Goal: Information Seeking & Learning: Learn about a topic

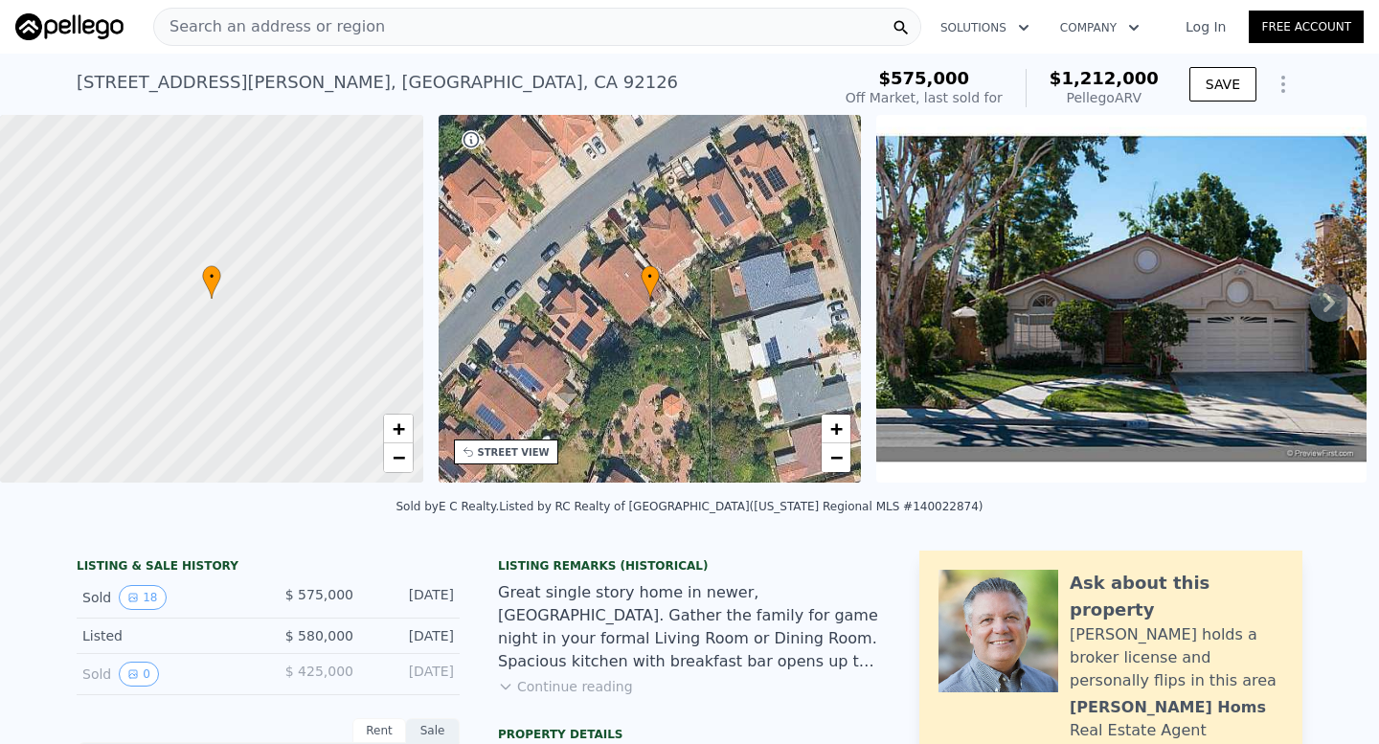
click at [338, 30] on span "Search an address or region" at bounding box center [269, 26] width 231 height 23
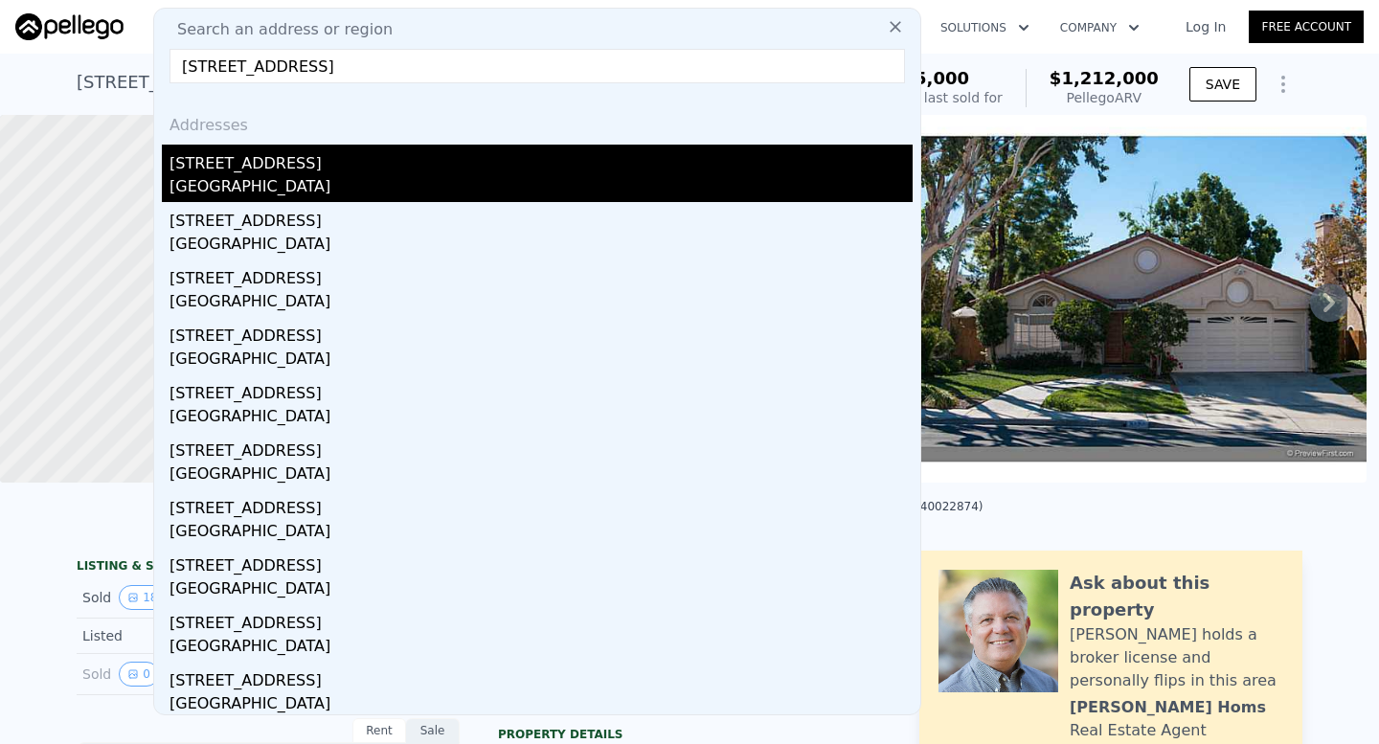
type input "[STREET_ADDRESS]"
click at [393, 152] on div "[STREET_ADDRESS]" at bounding box center [541, 160] width 743 height 31
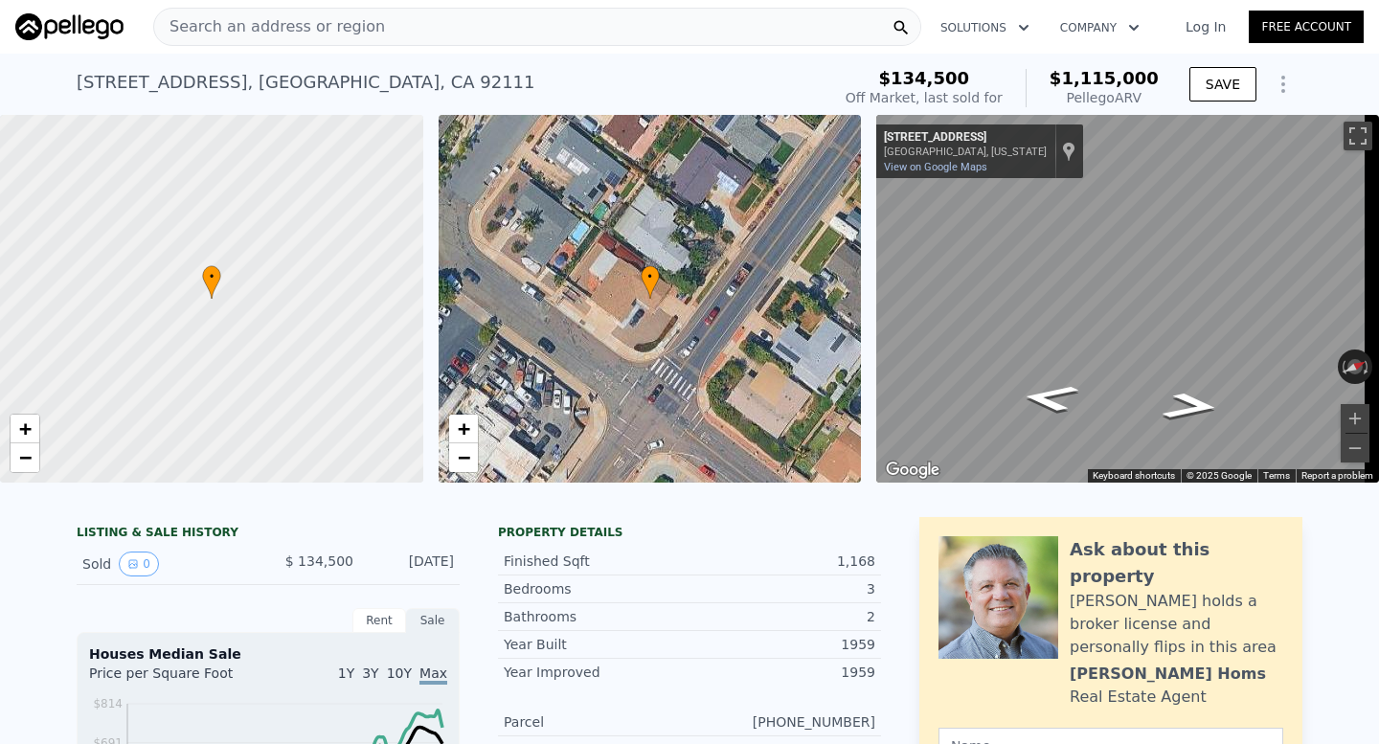
click at [385, 33] on div "Search an address or region" at bounding box center [537, 27] width 768 height 38
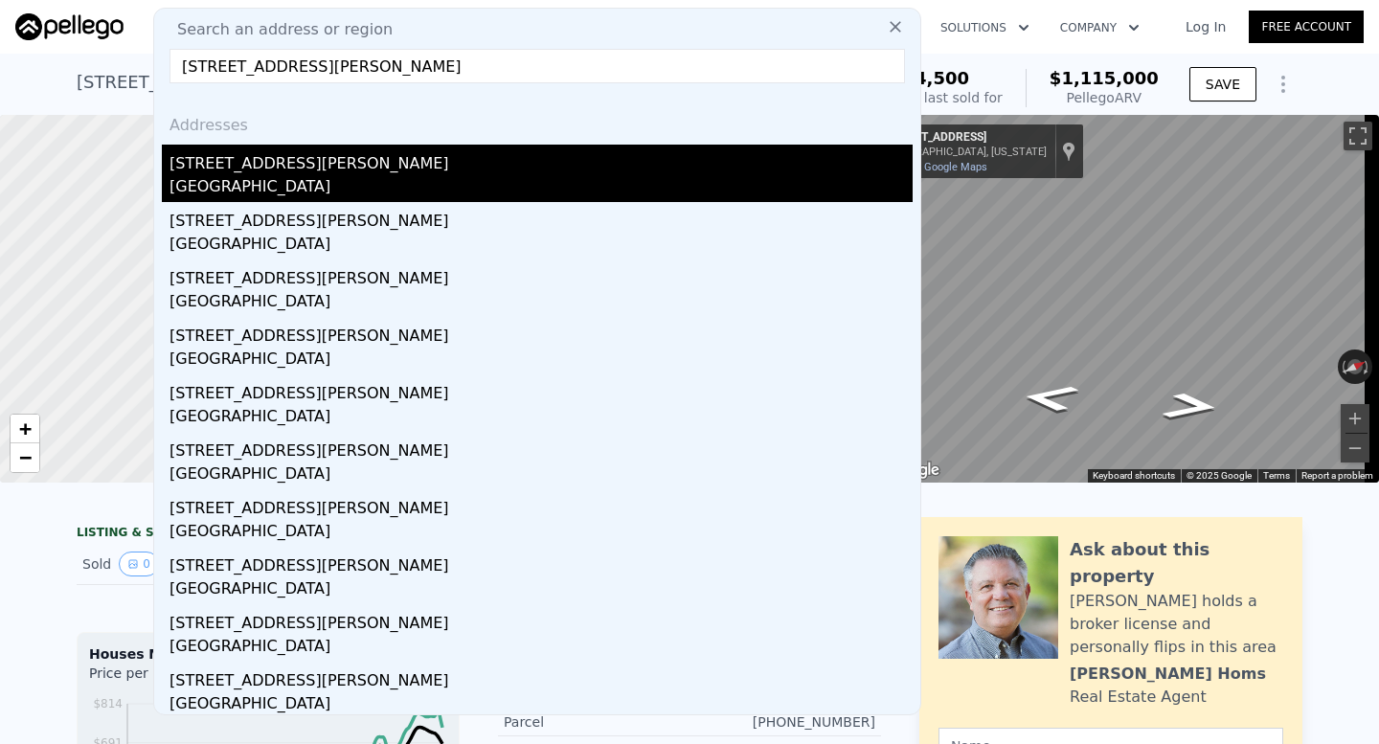
type input "[STREET_ADDRESS][PERSON_NAME]"
click at [373, 164] on div "[STREET_ADDRESS][PERSON_NAME]" at bounding box center [541, 160] width 743 height 31
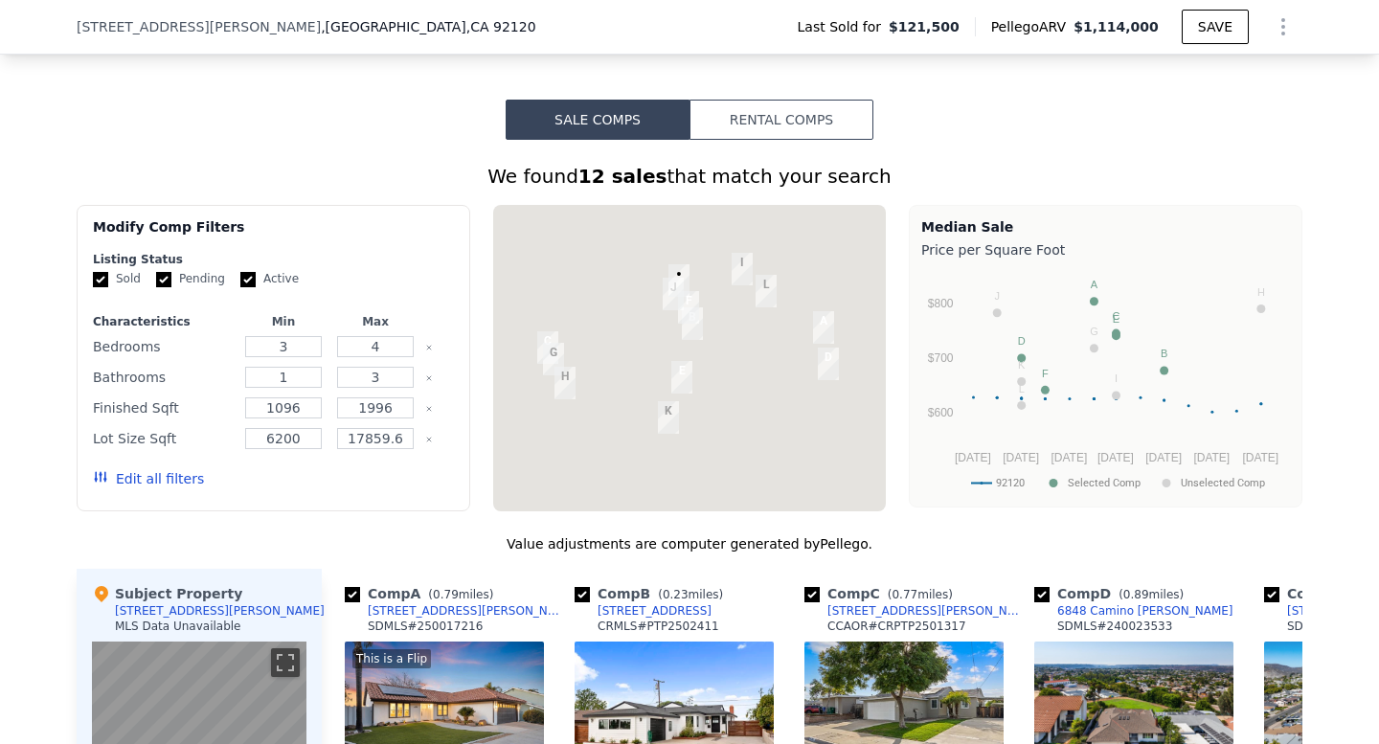
scroll to position [1468, 0]
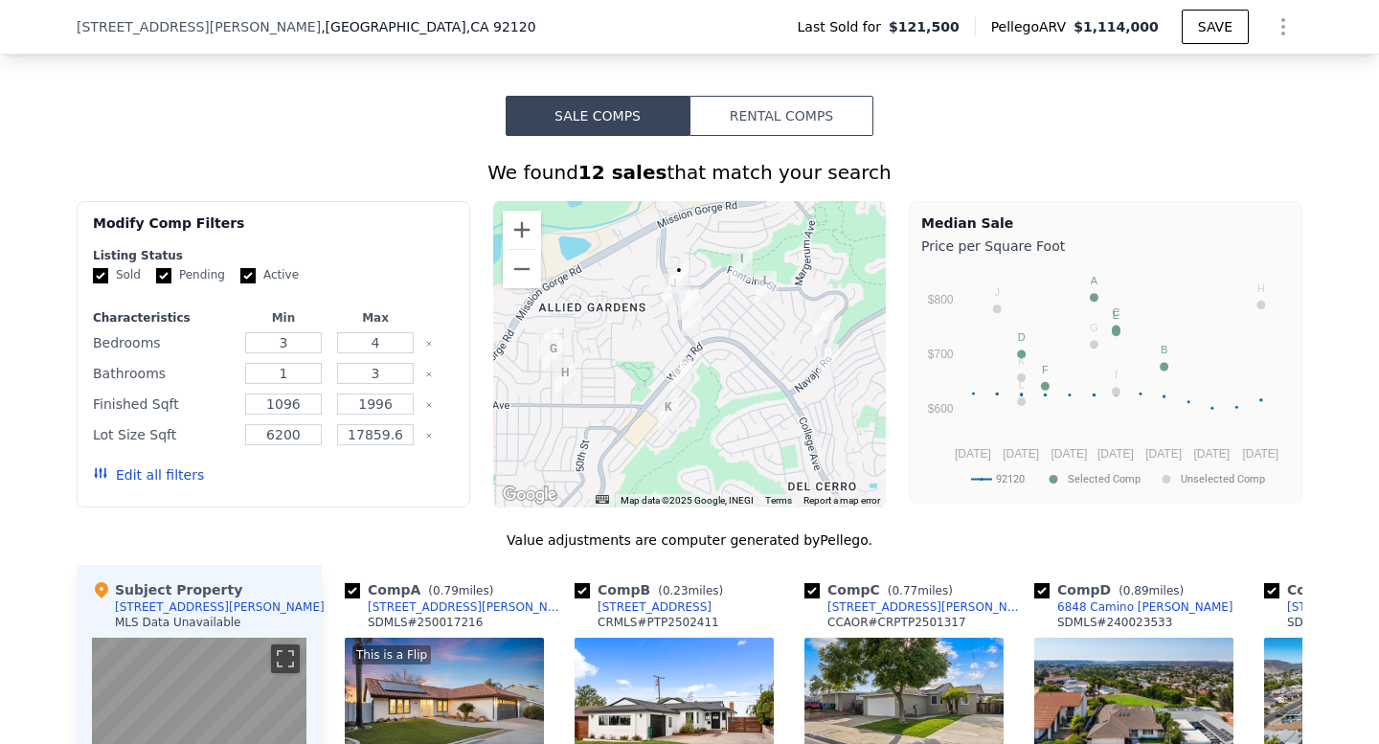
click at [682, 336] on img "6914 Glenroy St" at bounding box center [692, 320] width 21 height 33
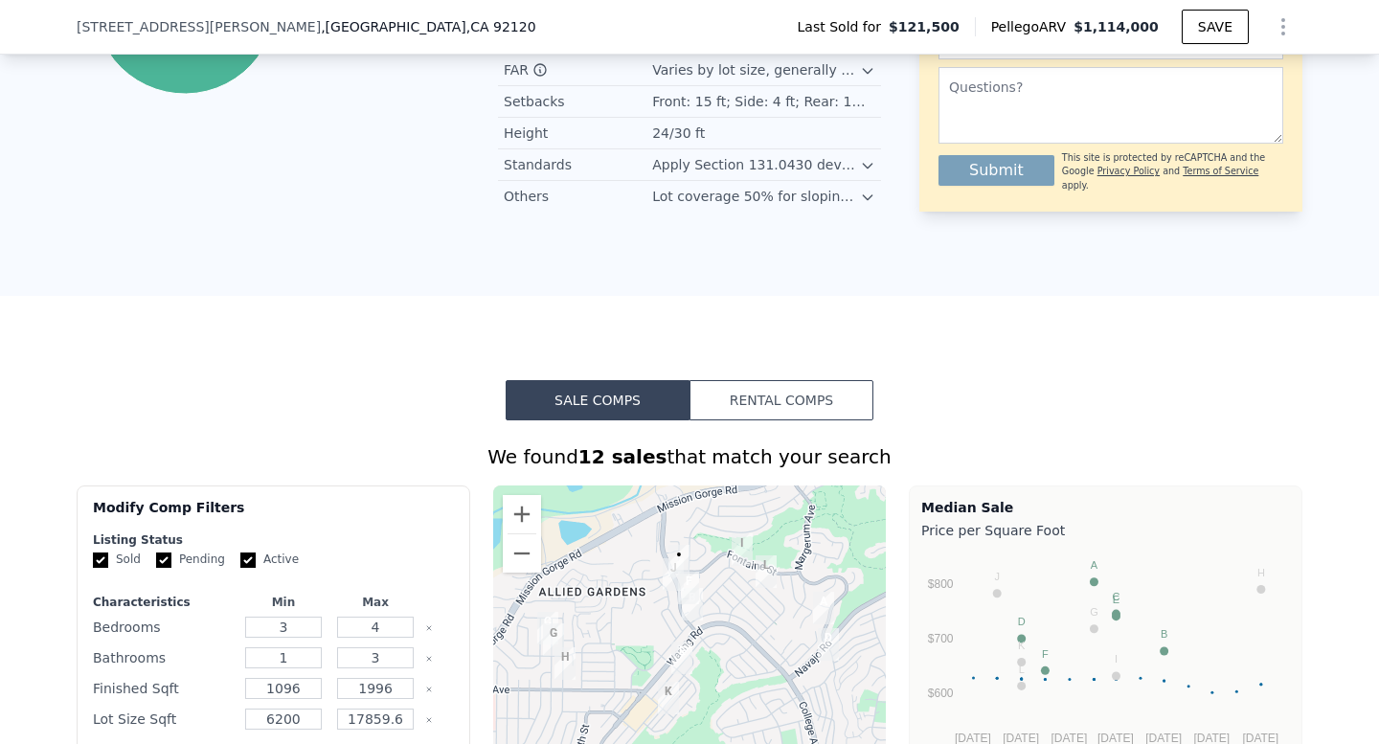
scroll to position [1382, 0]
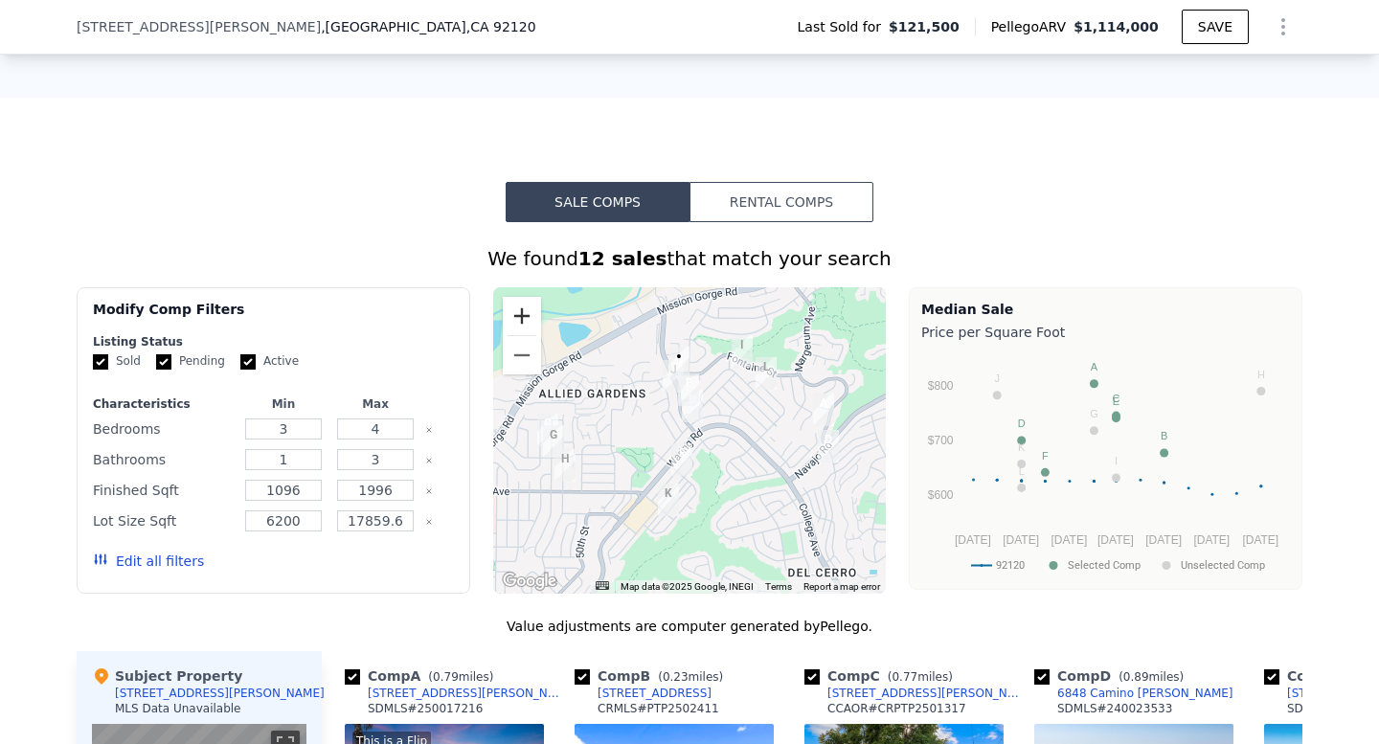
click at [524, 335] on button "Zoom in" at bounding box center [522, 316] width 38 height 38
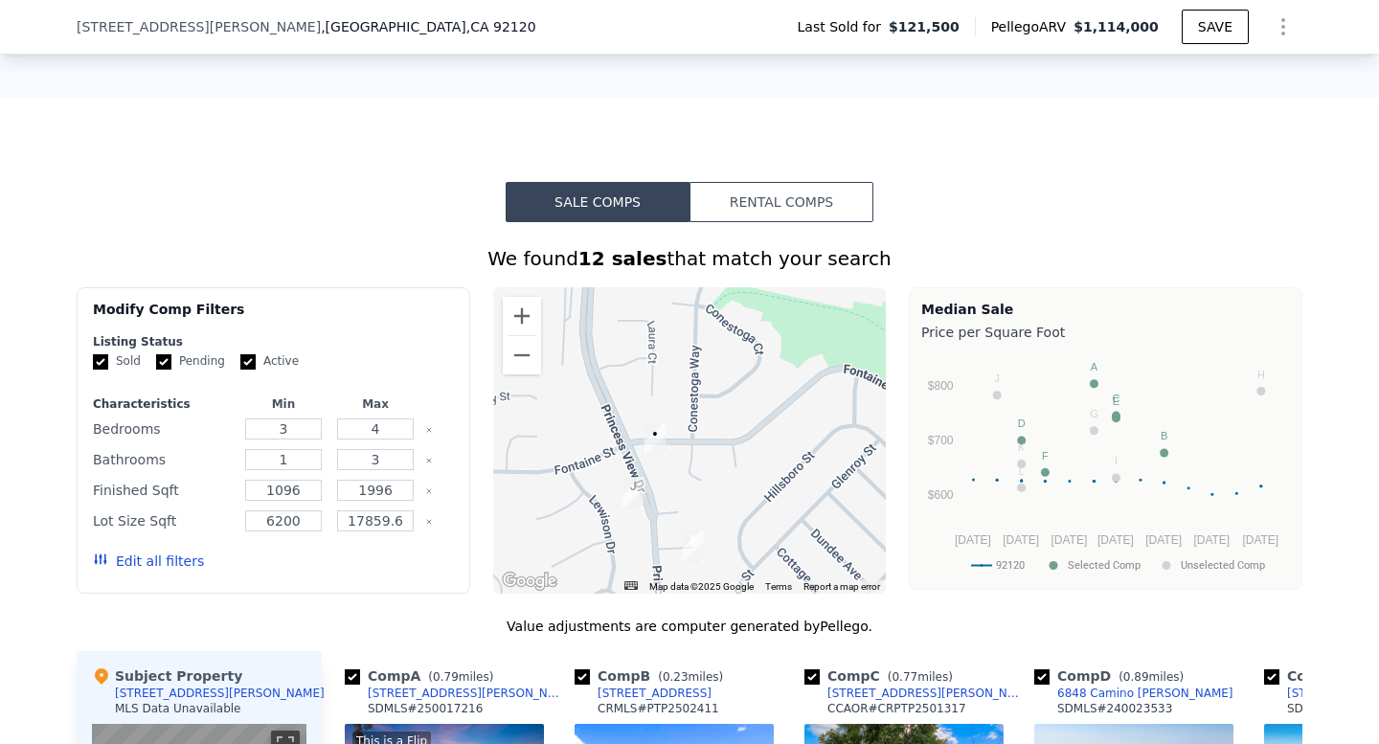
drag, startPoint x: 725, startPoint y: 390, endPoint x: 731, endPoint y: 661, distance: 271.1
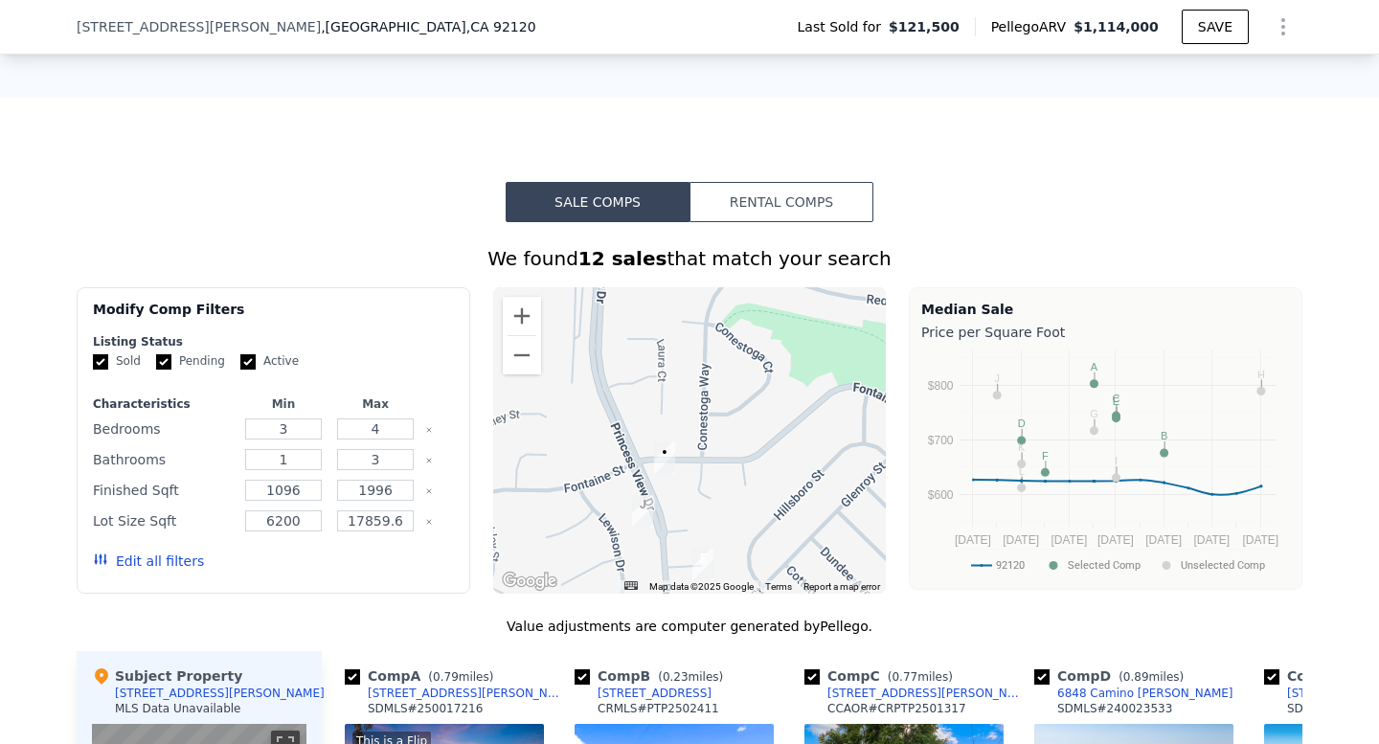
drag, startPoint x: 721, startPoint y: 515, endPoint x: 724, endPoint y: 500, distance: 15.6
click at [724, 500] on div at bounding box center [690, 440] width 394 height 306
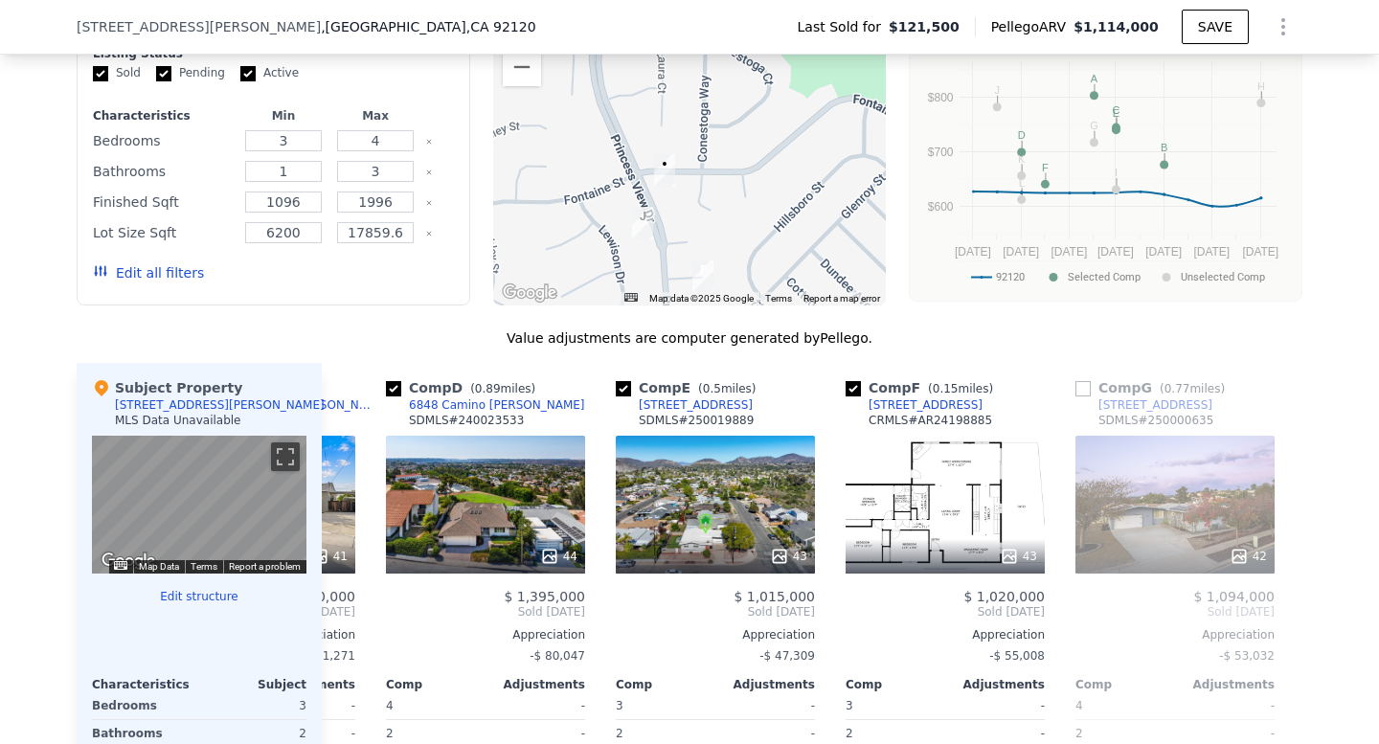
scroll to position [0, 649]
click at [893, 547] on div "43" at bounding box center [944, 505] width 199 height 138
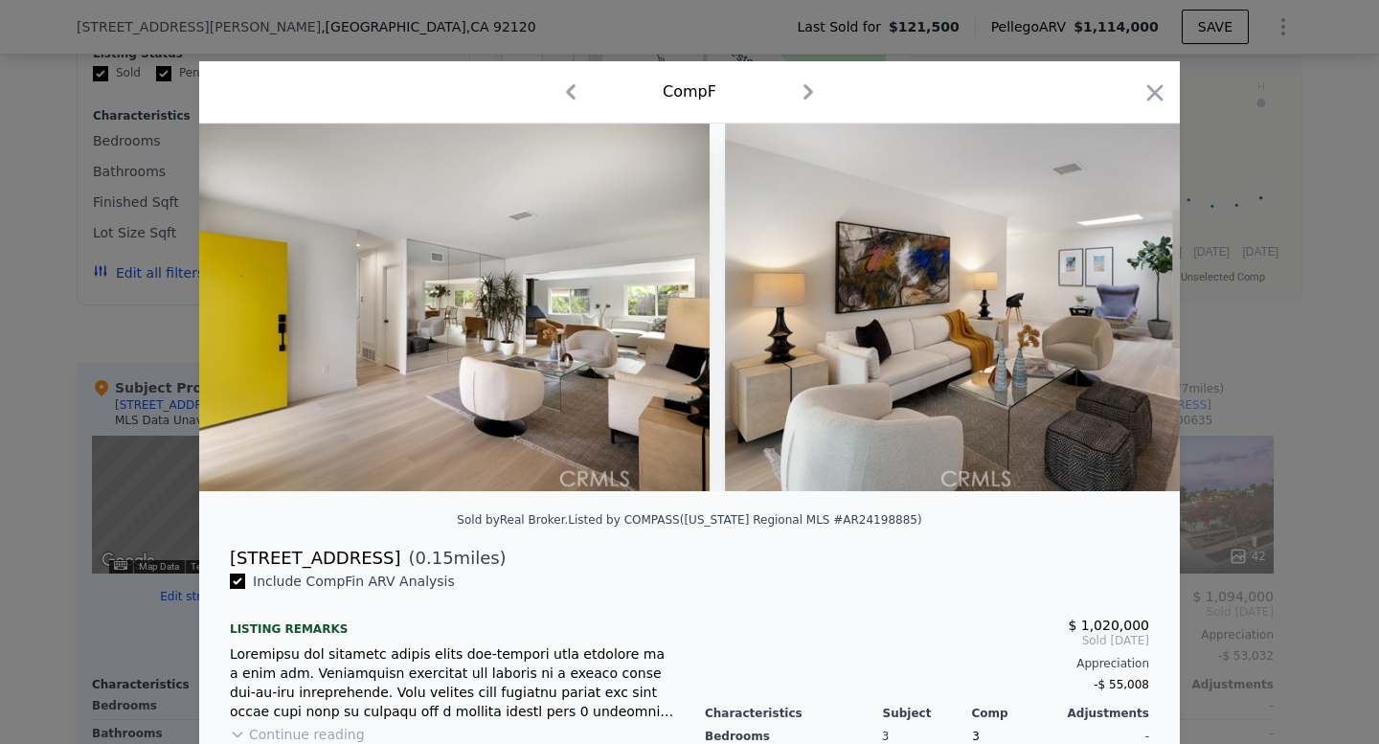
scroll to position [0, 2630]
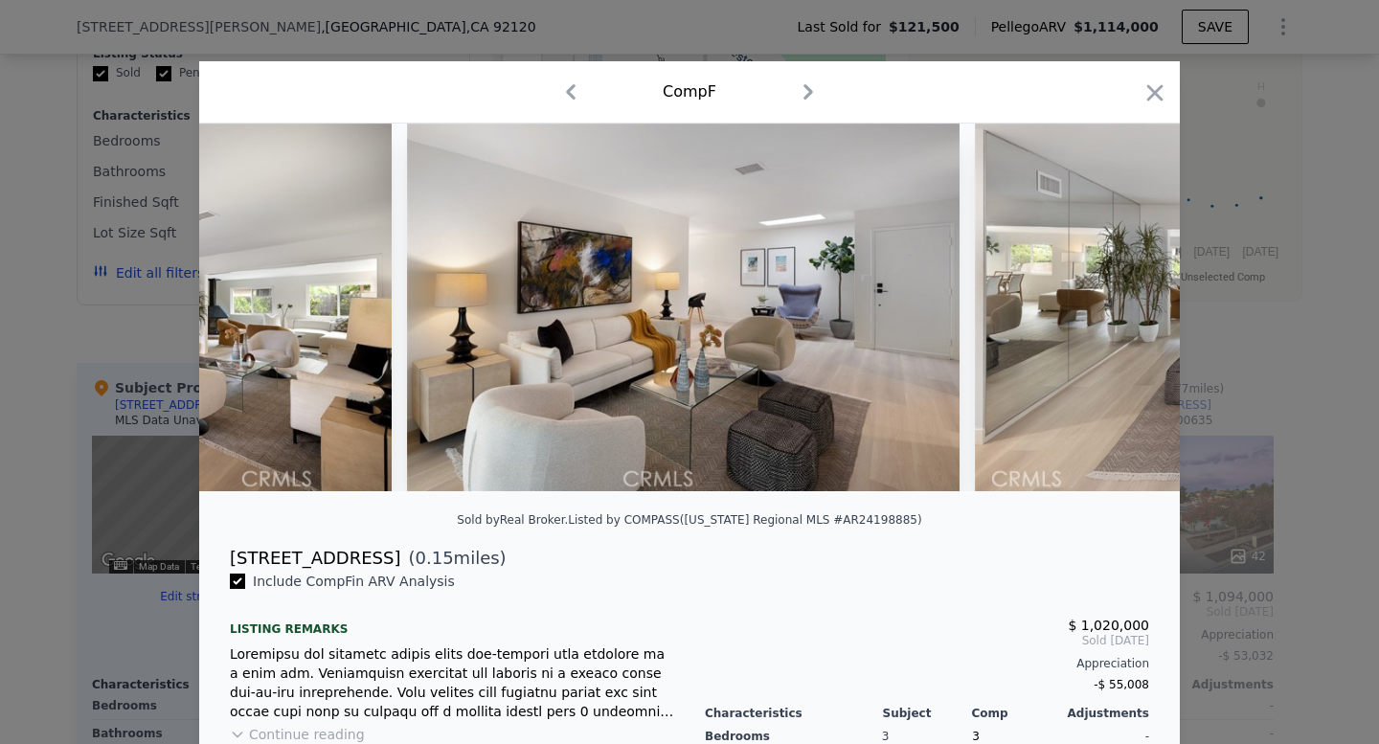
click at [1235, 282] on div at bounding box center [689, 372] width 1379 height 744
